Goal: Transaction & Acquisition: Register for event/course

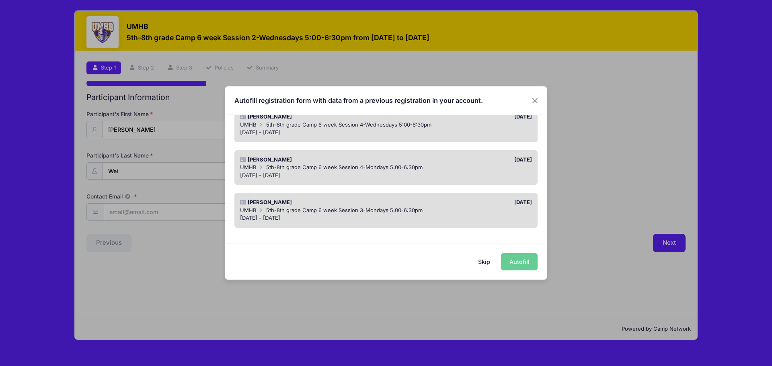
scroll to position [255, 0]
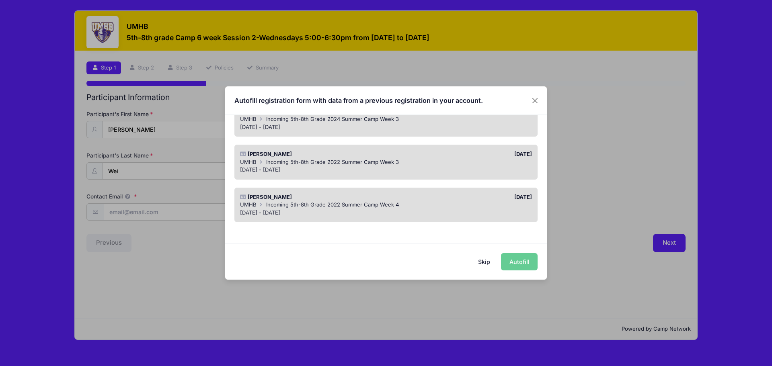
click at [519, 265] on div "Skip Autofill" at bounding box center [386, 262] width 322 height 36
click at [520, 262] on div "Skip Autofill" at bounding box center [386, 262] width 322 height 36
click at [515, 261] on div "Skip Autofill" at bounding box center [386, 262] width 322 height 36
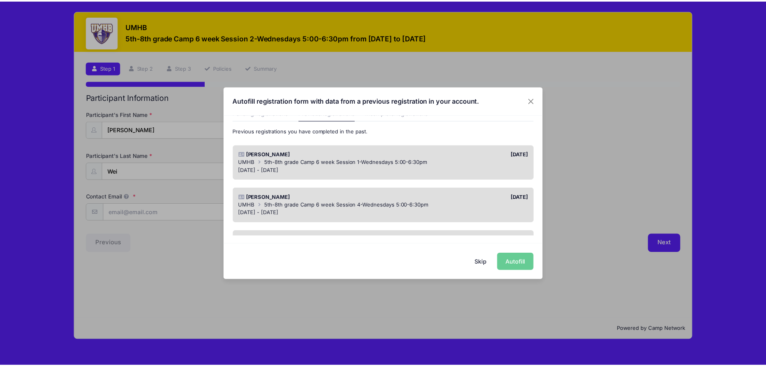
scroll to position [0, 0]
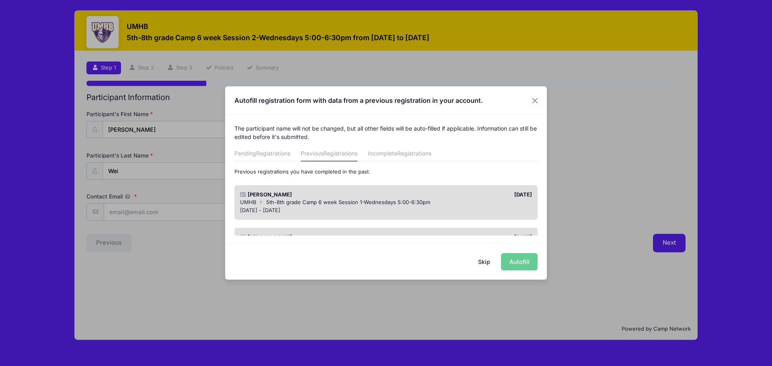
click at [415, 201] on span "5th-8th grade Camp 6 week Session 1-Wednesdays 5:00-6:30pm" at bounding box center [348, 202] width 164 height 6
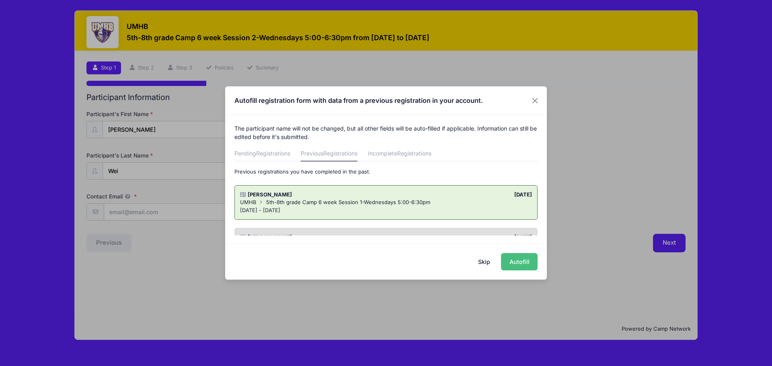
click at [529, 266] on button "Autofill" at bounding box center [519, 261] width 37 height 17
type input "[EMAIL_ADDRESS][DOMAIN_NAME]"
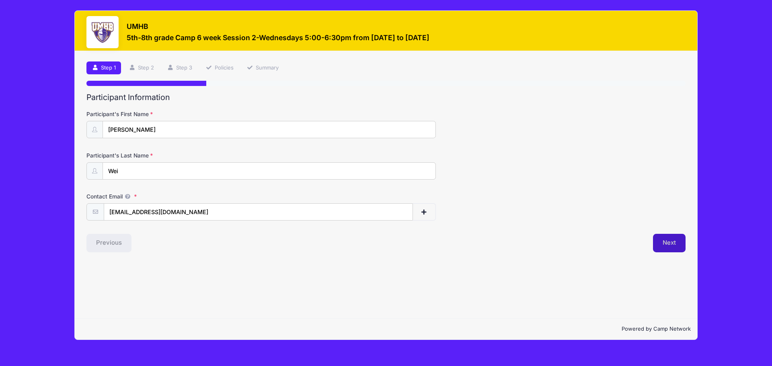
click at [682, 248] on button "Next" at bounding box center [669, 243] width 33 height 18
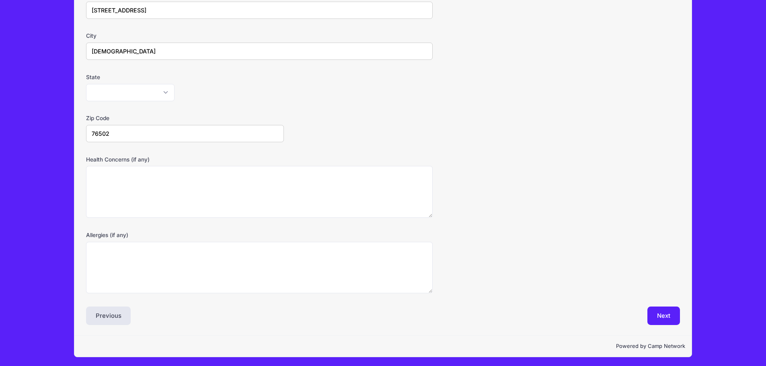
scroll to position [162, 0]
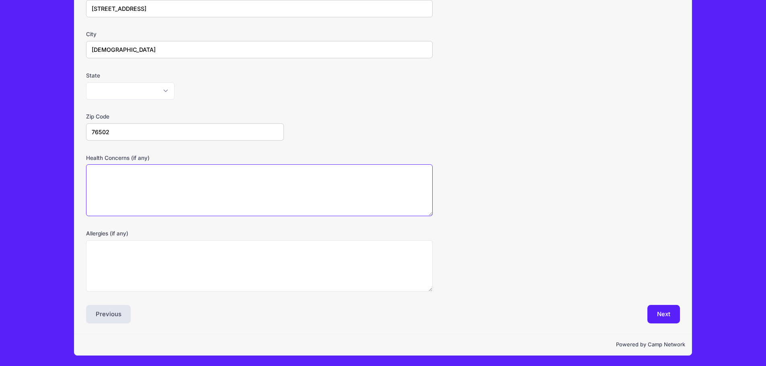
click at [189, 188] on textarea "Health Concerns (if any)" at bounding box center [259, 190] width 347 height 52
click at [655, 310] on button "Next" at bounding box center [663, 314] width 33 height 18
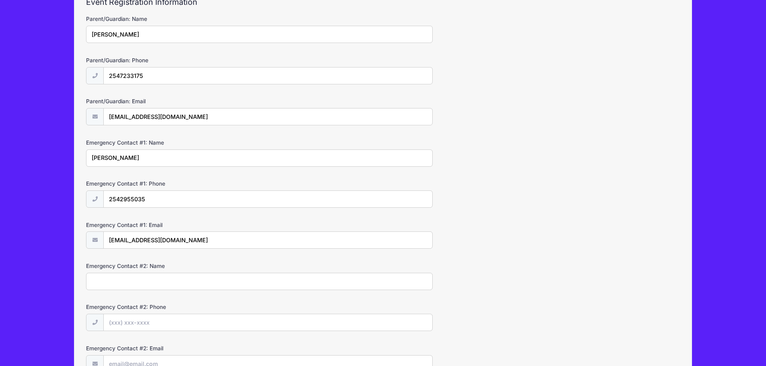
scroll to position [176, 0]
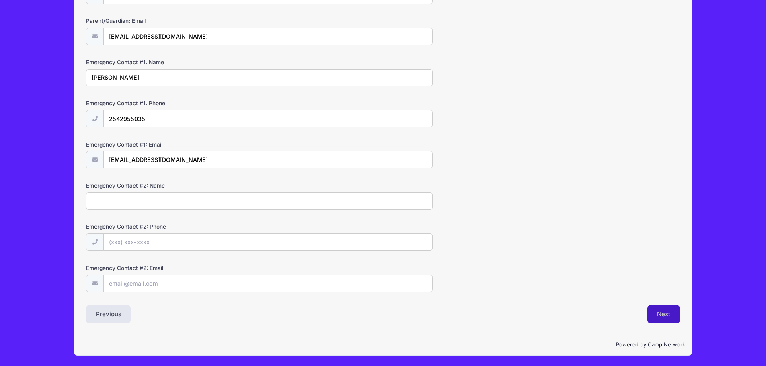
drag, startPoint x: 661, startPoint y: 316, endPoint x: 644, endPoint y: 312, distance: 17.7
click at [661, 315] on button "Next" at bounding box center [663, 314] width 33 height 18
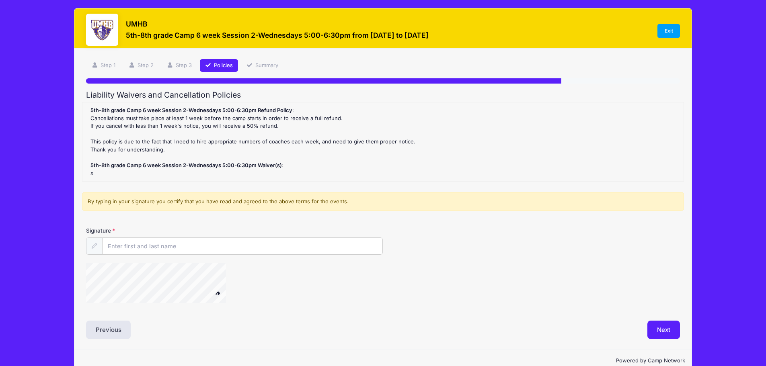
scroll to position [0, 0]
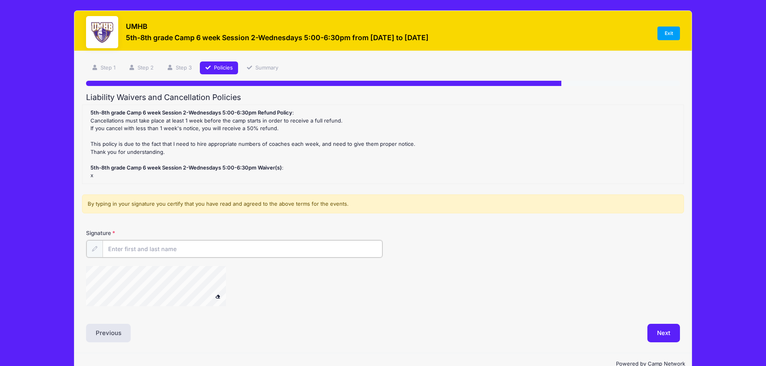
click at [222, 244] on input "Signature" at bounding box center [243, 248] width 280 height 17
type input "[PERSON_NAME]"
click at [639, 340] on div "Next" at bounding box center [533, 332] width 301 height 18
click at [642, 327] on div "Next" at bounding box center [533, 332] width 301 height 18
click at [651, 329] on button "Next" at bounding box center [663, 332] width 33 height 18
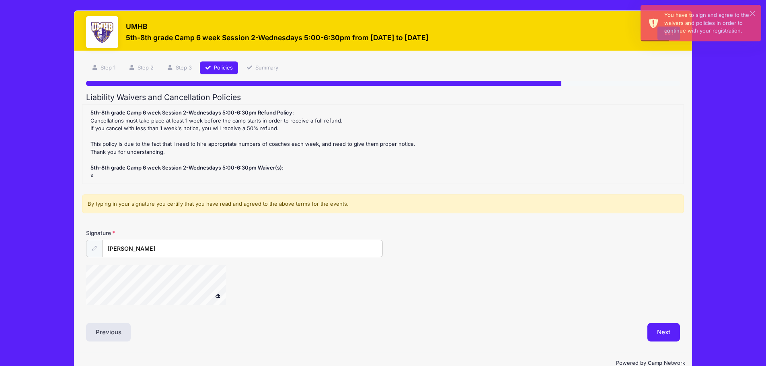
scroll to position [18, 0]
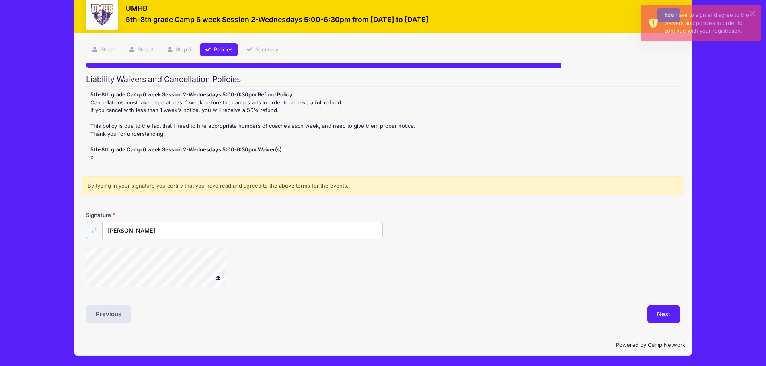
click at [672, 108] on div "5th-8th grade Camp 6 week Session 2-Wednesdays 5:00-6:30pm Refund Policy : Canc…" at bounding box center [382, 126] width 593 height 71
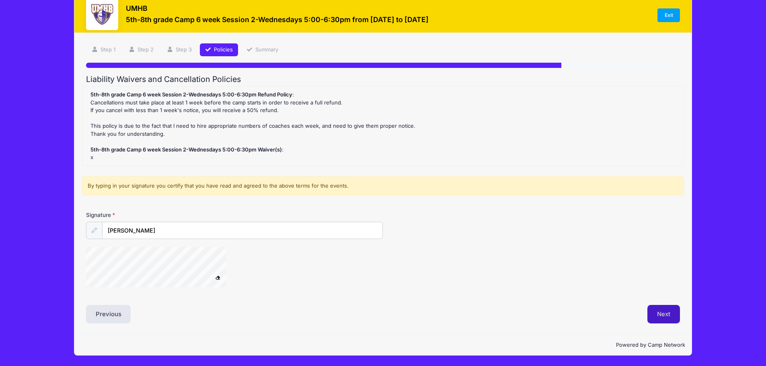
click at [650, 307] on button "Next" at bounding box center [663, 314] width 33 height 18
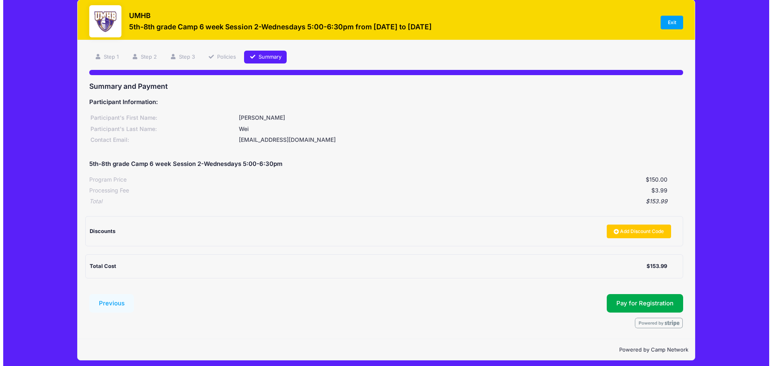
scroll to position [16, 0]
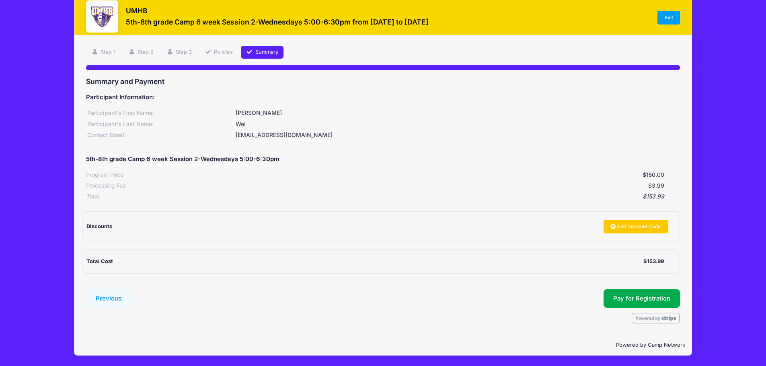
click at [130, 228] on div "Discounts" at bounding box center [342, 227] width 512 height 8
drag, startPoint x: 108, startPoint y: 225, endPoint x: 120, endPoint y: 226, distance: 12.1
click at [114, 225] on div "Discounts" at bounding box center [342, 227] width 512 height 8
click at [639, 226] on link "Add Discount Code" at bounding box center [636, 227] width 64 height 14
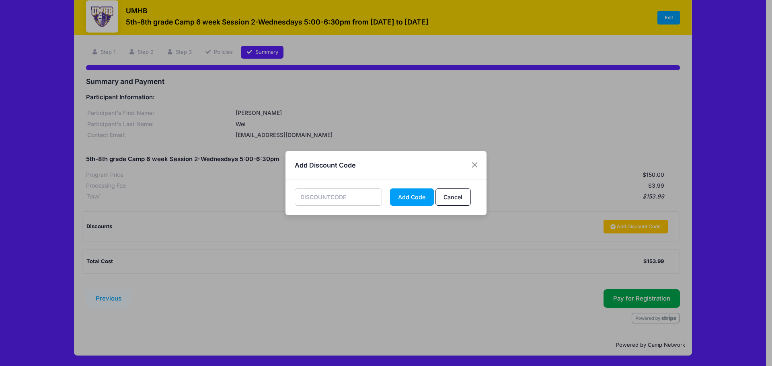
click at [341, 196] on input "text" at bounding box center [339, 197] width 88 height 17
click at [421, 197] on button "Add Code" at bounding box center [412, 197] width 44 height 17
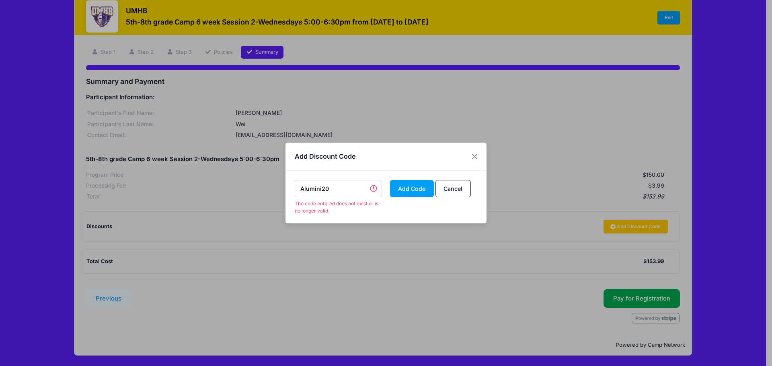
click at [353, 193] on input "Alumini20" at bounding box center [339, 188] width 88 height 17
click at [317, 188] on input "Alumini20" at bounding box center [339, 188] width 88 height 17
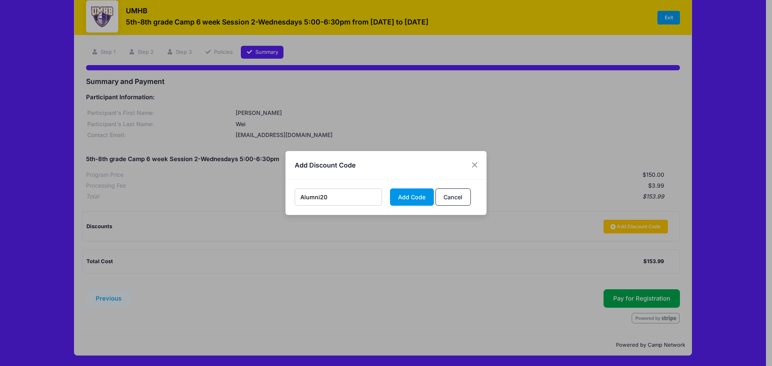
type input "Alumni20"
click at [406, 197] on button "Add Code" at bounding box center [412, 197] width 44 height 17
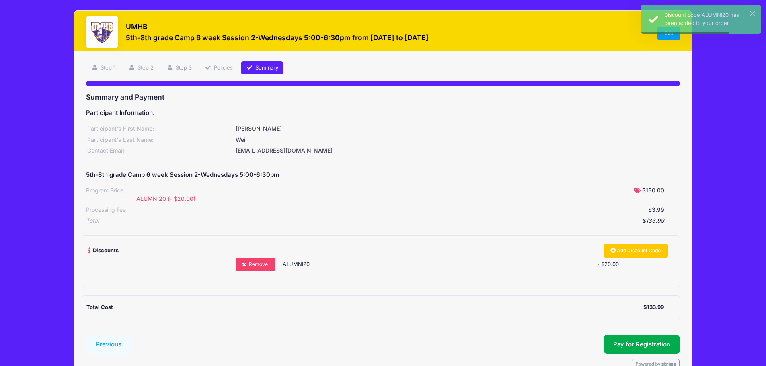
scroll to position [46, 0]
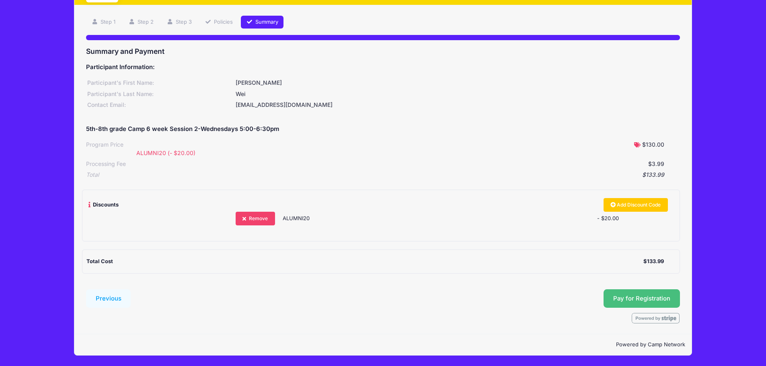
drag, startPoint x: 626, startPoint y: 296, endPoint x: 452, endPoint y: 251, distance: 179.6
click at [452, 251] on div "Summary and Payment Participant Information: Participant's First Name: [PERSON_…" at bounding box center [383, 185] width 594 height 277
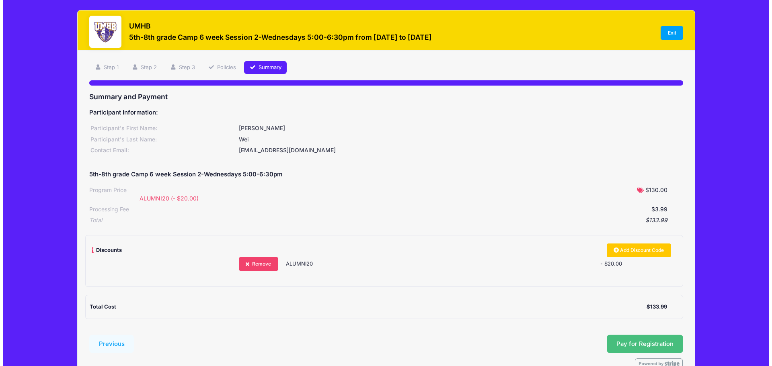
scroll to position [0, 0]
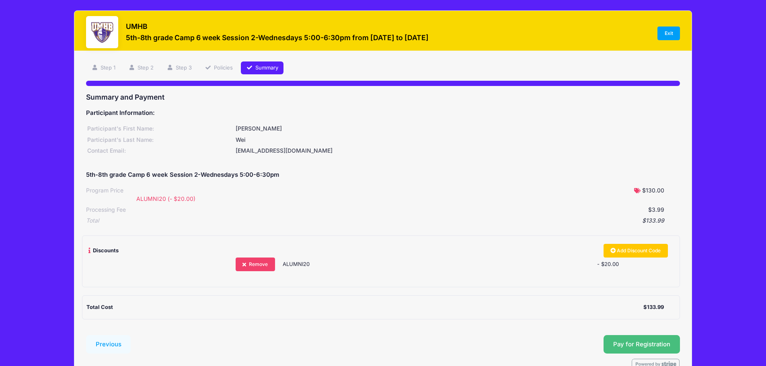
click at [633, 342] on button "Pay for Registration" at bounding box center [642, 344] width 76 height 18
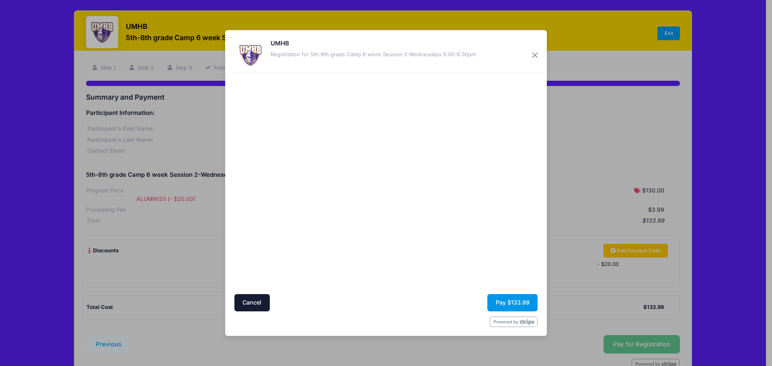
drag, startPoint x: 515, startPoint y: 304, endPoint x: 526, endPoint y: 303, distance: 10.6
click at [526, 303] on button "Pay $133.99" at bounding box center [512, 302] width 50 height 17
